Goal: Task Accomplishment & Management: Manage account settings

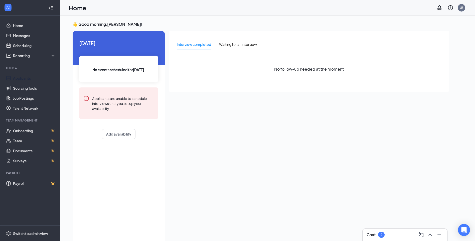
drag, startPoint x: 46, startPoint y: 81, endPoint x: 53, endPoint y: 71, distance: 11.6
click at [46, 81] on link "Applicants" at bounding box center [34, 78] width 43 height 10
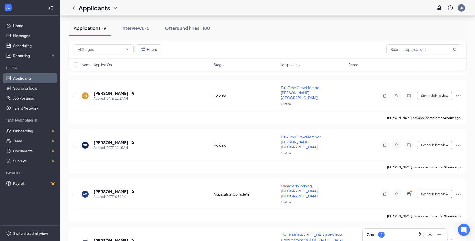
scroll to position [248, 0]
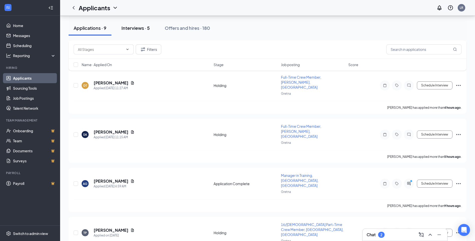
click at [131, 23] on button "Interviews · 5" at bounding box center [136, 28] width 38 height 15
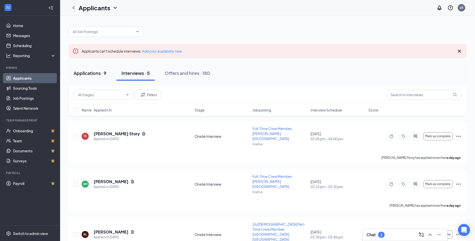
click at [95, 70] on div "Applications · 9" at bounding box center [90, 73] width 33 height 6
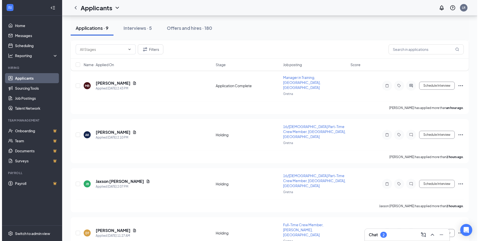
scroll to position [248, 0]
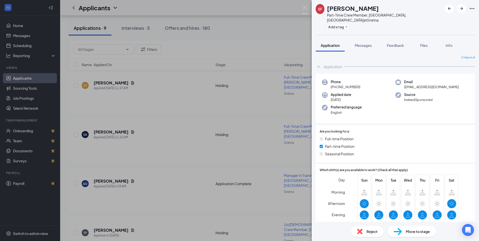
drag, startPoint x: 341, startPoint y: 38, endPoint x: 342, endPoint y: 41, distance: 3.0
click at [342, 39] on button "Application" at bounding box center [330, 45] width 29 height 13
click at [355, 45] on button "Messages" at bounding box center [363, 45] width 27 height 13
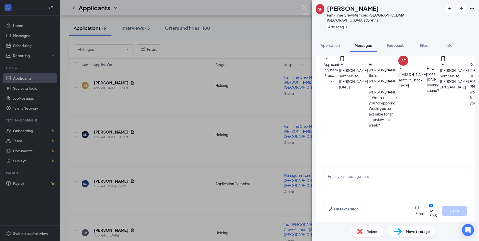
scroll to position [94, 0]
click at [304, 12] on img at bounding box center [305, 10] width 6 height 10
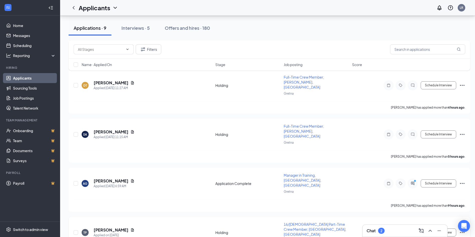
click at [114, 228] on h5 "[PERSON_NAME]" at bounding box center [111, 231] width 35 height 6
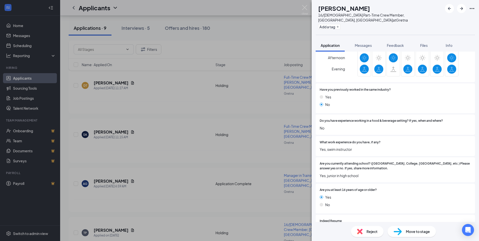
scroll to position [175, 0]
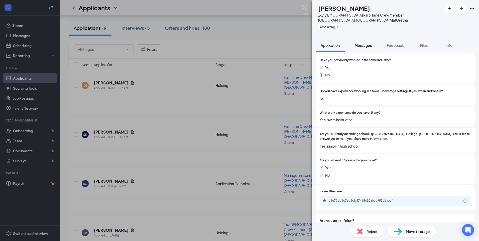
click at [368, 39] on button "Messages" at bounding box center [363, 45] width 27 height 13
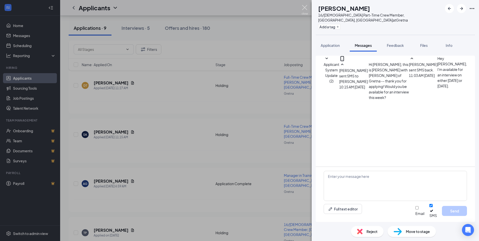
click at [305, 11] on img at bounding box center [305, 10] width 6 height 10
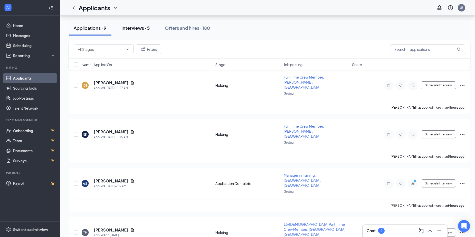
click at [144, 23] on button "Interviews · 5" at bounding box center [136, 28] width 38 height 15
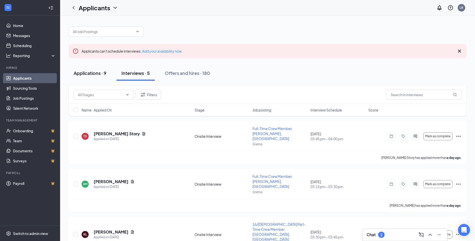
drag, startPoint x: 79, startPoint y: 70, endPoint x: 80, endPoint y: 73, distance: 3.9
click at [79, 70] on button "Applications · 9" at bounding box center [90, 73] width 43 height 15
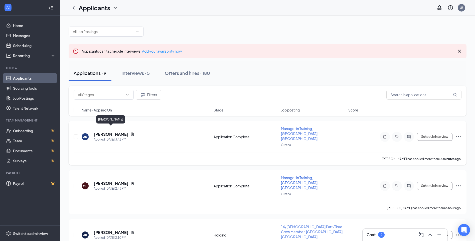
click at [117, 132] on h5 "[PERSON_NAME]" at bounding box center [111, 135] width 35 height 6
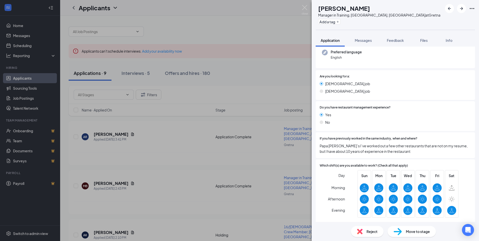
scroll to position [75, 0]
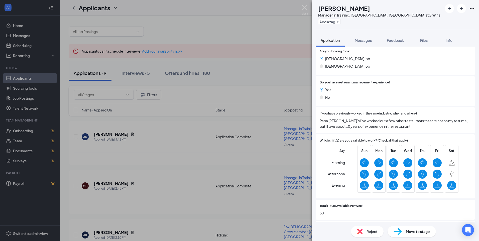
drag, startPoint x: 144, startPoint y: 163, endPoint x: 112, endPoint y: 87, distance: 82.2
click at [146, 169] on div "AR [PERSON_NAME] Manager in Training, Gretna, [GEOGRAPHIC_DATA] at Gretna Add a…" at bounding box center [239, 120] width 479 height 241
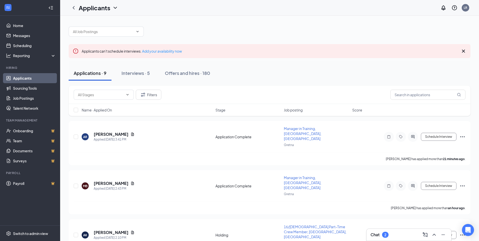
click at [139, 79] on button "Interviews · 5" at bounding box center [136, 73] width 38 height 15
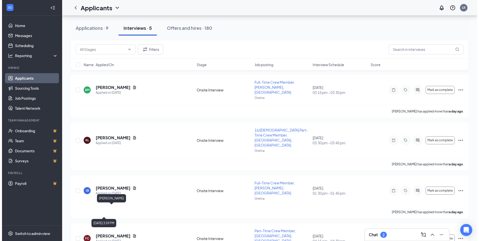
scroll to position [95, 0]
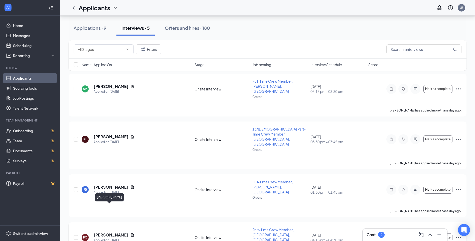
click at [103, 232] on h5 "[PERSON_NAME]" at bounding box center [111, 235] width 35 height 6
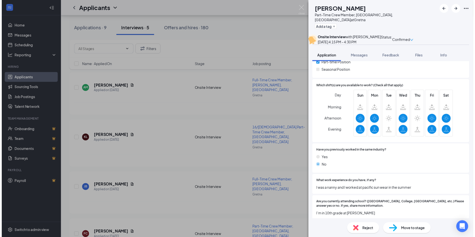
scroll to position [25, 0]
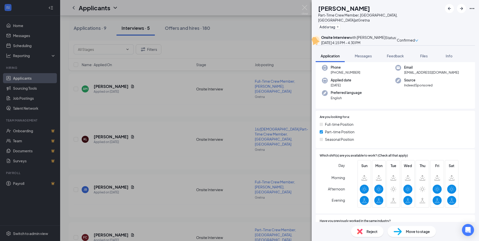
click at [468, 8] on div at bounding box center [460, 8] width 30 height 9
click at [471, 8] on icon "Ellipses" at bounding box center [472, 9] width 6 height 6
click at [146, 125] on div "FC [PERSON_NAME] Part-Time Crew Member, [PERSON_NAME], [GEOGRAPHIC_DATA] at Gre…" at bounding box center [239, 120] width 479 height 241
